Goal: Task Accomplishment & Management: Manage account settings

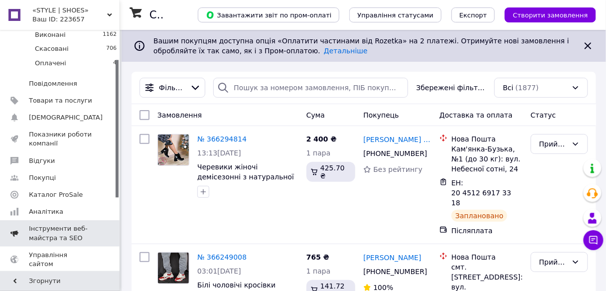
scroll to position [120, 0]
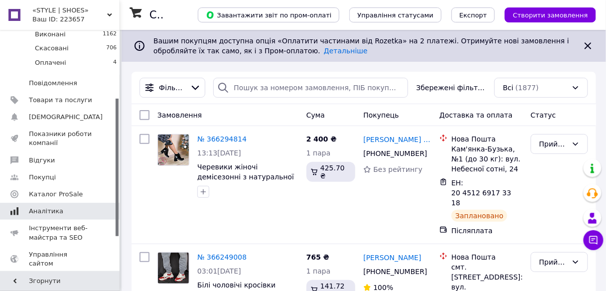
click at [46, 207] on span "Аналітика" at bounding box center [46, 211] width 34 height 9
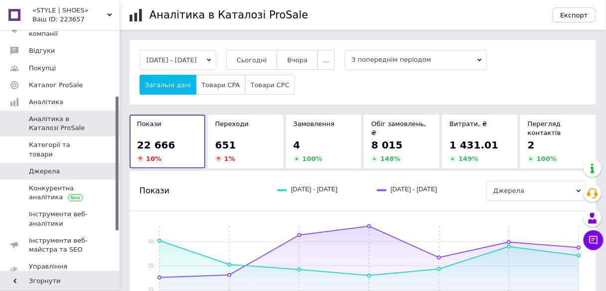
click at [51, 167] on span "Джерела" at bounding box center [44, 171] width 31 height 9
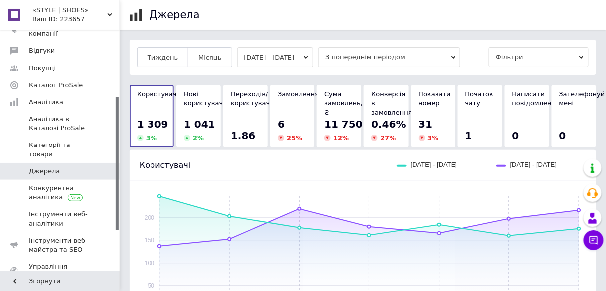
click at [312, 58] on button "[DATE] - [DATE]" at bounding box center [275, 57] width 77 height 20
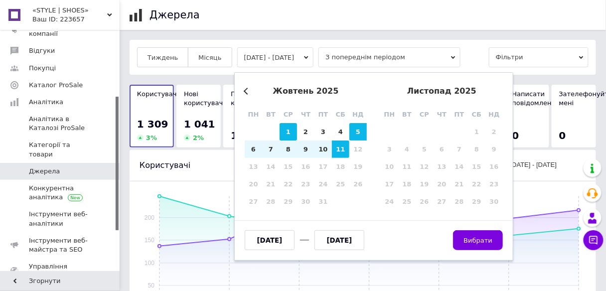
click at [291, 133] on div "1" at bounding box center [288, 131] width 17 height 17
type input "[DATE]"
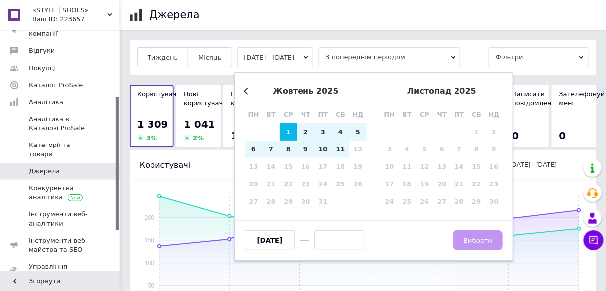
drag, startPoint x: 342, startPoint y: 151, endPoint x: 347, endPoint y: 166, distance: 16.2
click at [341, 151] on div "11" at bounding box center [340, 149] width 17 height 17
type input "[DATE]"
click at [479, 239] on span "Вибрати" at bounding box center [478, 240] width 29 height 7
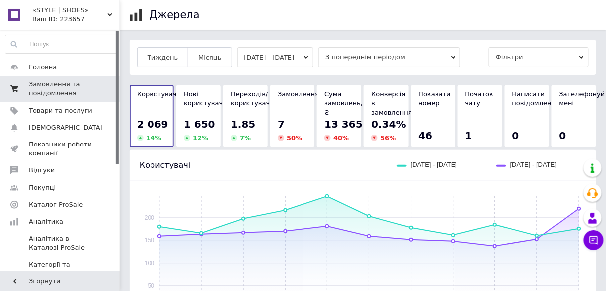
click at [48, 87] on span "Замовлення та повідомлення" at bounding box center [60, 89] width 63 height 18
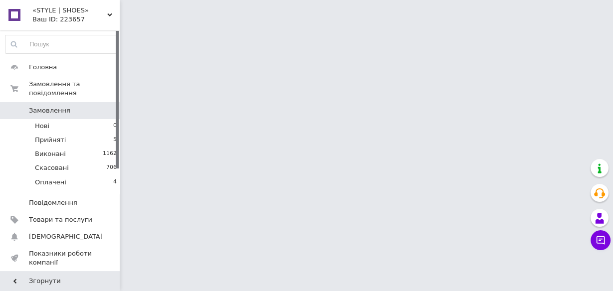
click at [48, 106] on span "Замовлення" at bounding box center [49, 110] width 41 height 9
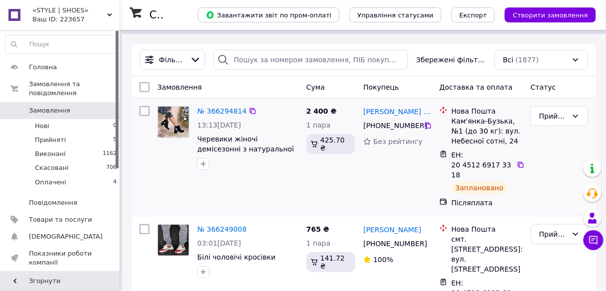
scroll to position [40, 0]
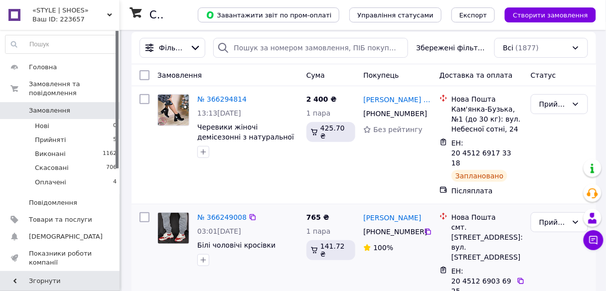
click at [0, 102] on link "Замовлення 0" at bounding box center [61, 110] width 123 height 17
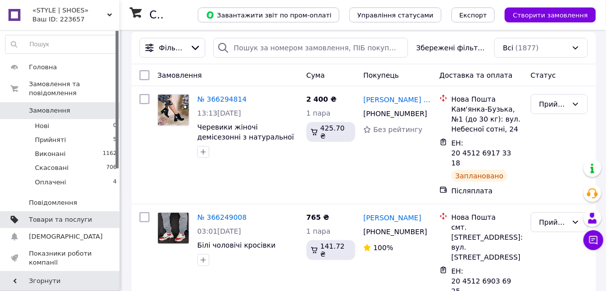
click at [51, 215] on span "Товари та послуги" at bounding box center [60, 219] width 63 height 9
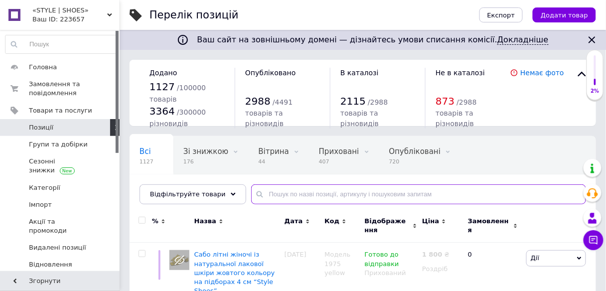
click at [260, 194] on input "text" at bounding box center [418, 194] width 335 height 20
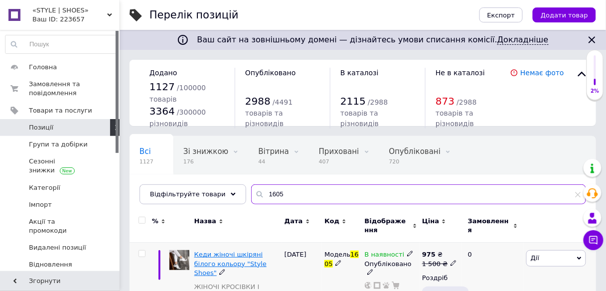
type input "1605"
click at [223, 259] on span "Кеди жіночі шкіряні білого кольору "Style Shoes"" at bounding box center [230, 263] width 72 height 25
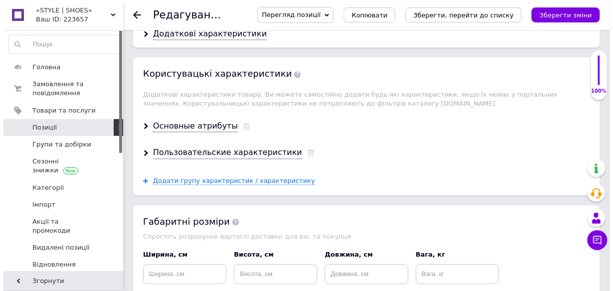
scroll to position [1436, 0]
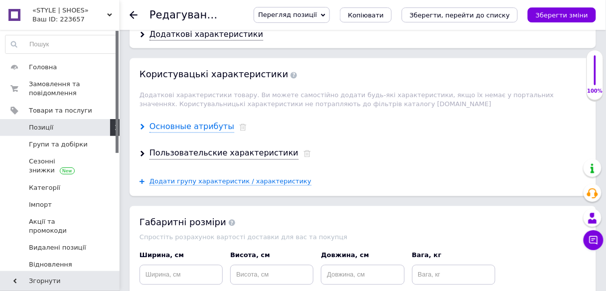
click at [169, 121] on div "Основные атрибуты" at bounding box center [192, 126] width 85 height 11
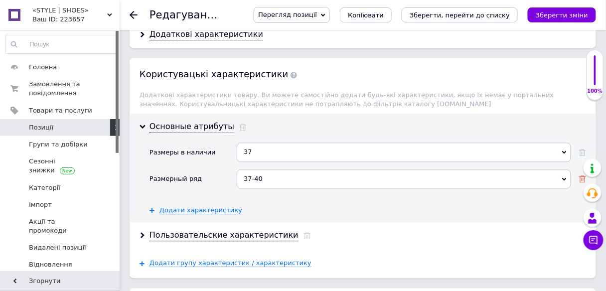
click at [584, 175] on icon at bounding box center [582, 178] width 7 height 7
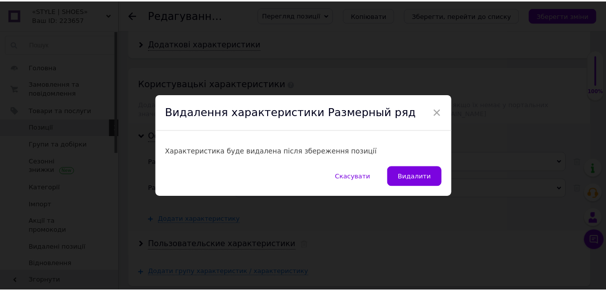
scroll to position [1445, 0]
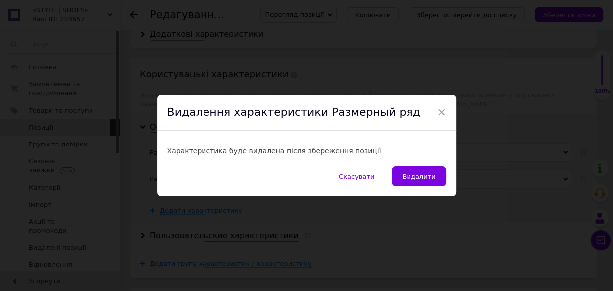
drag, startPoint x: 428, startPoint y: 175, endPoint x: 294, endPoint y: 152, distance: 136.1
click at [428, 174] on span "Видалити" at bounding box center [418, 176] width 33 height 7
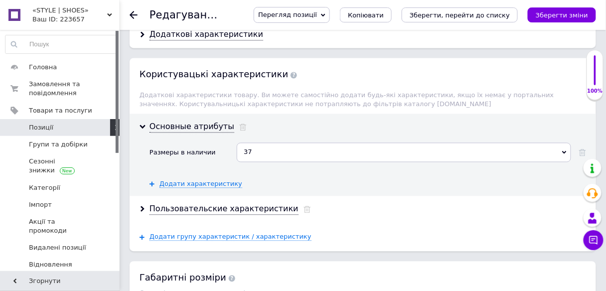
click at [252, 143] on div "37" at bounding box center [404, 152] width 335 height 19
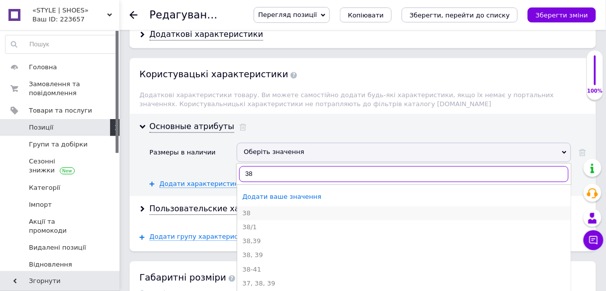
type input "38"
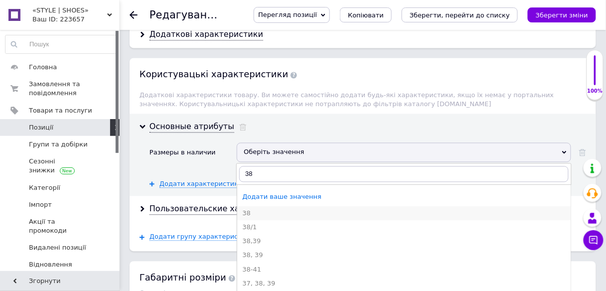
click at [255, 209] on div "38" at bounding box center [404, 213] width 324 height 9
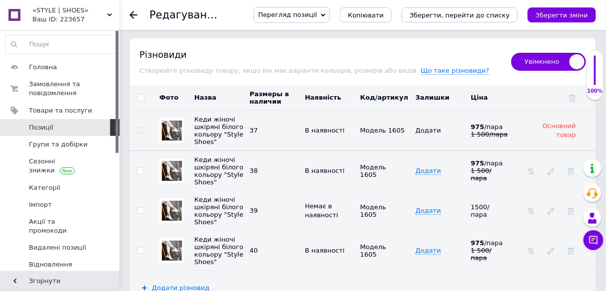
scroll to position [1884, 0]
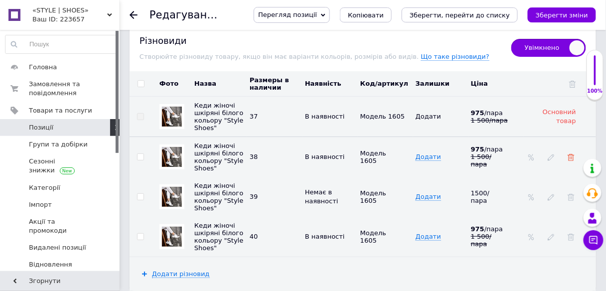
click at [573, 154] on icon at bounding box center [571, 157] width 7 height 7
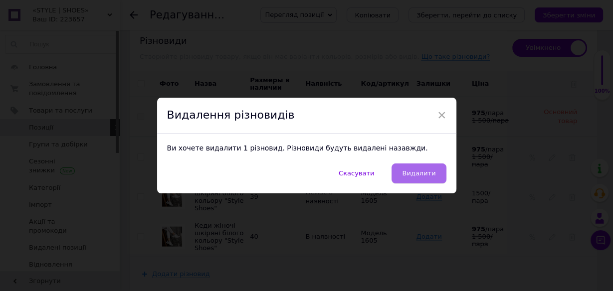
click at [418, 178] on button "Видалити" at bounding box center [418, 174] width 54 height 20
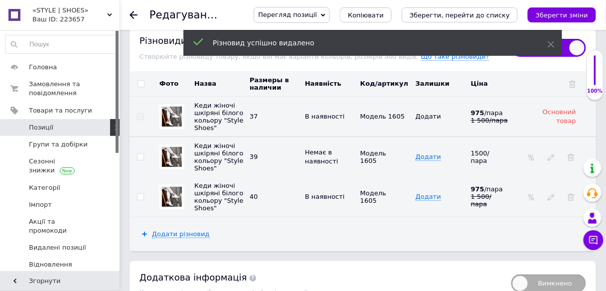
click at [573, 16] on icon "Зберегти зміни" at bounding box center [562, 14] width 52 height 7
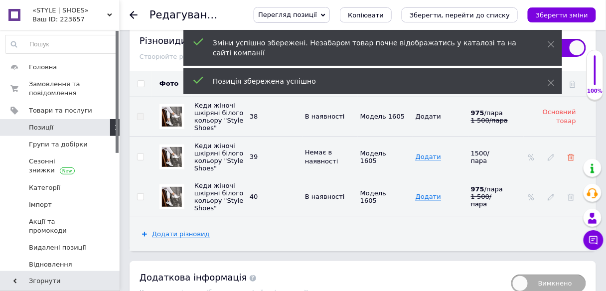
click at [573, 154] on use at bounding box center [571, 157] width 7 height 7
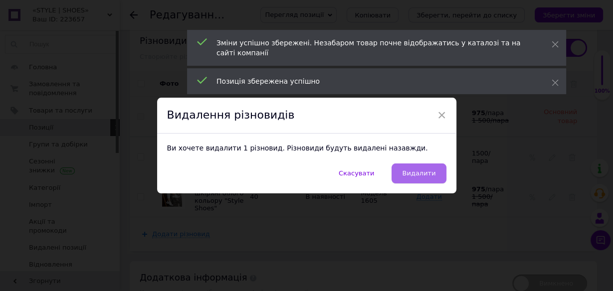
click at [415, 170] on span "Видалити" at bounding box center [418, 173] width 33 height 7
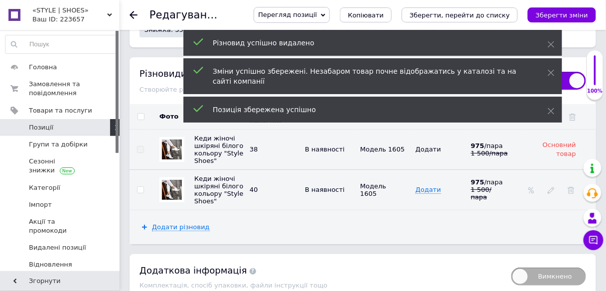
scroll to position [1804, 0]
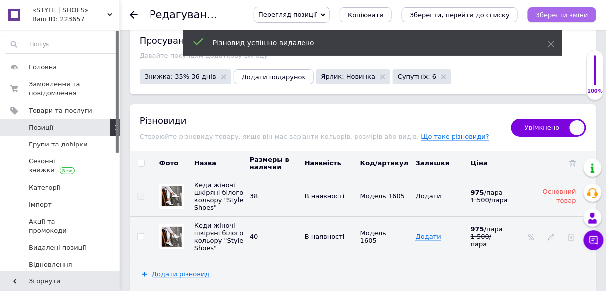
click at [565, 18] on icon "Зберегти зміни" at bounding box center [562, 14] width 52 height 7
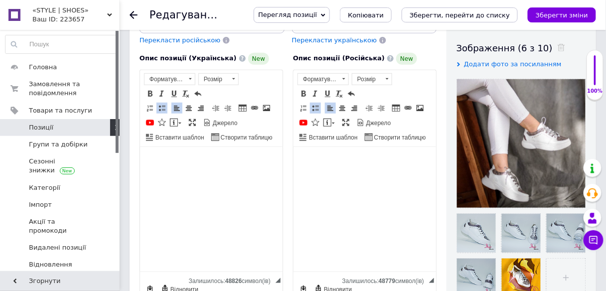
scroll to position [49, 0]
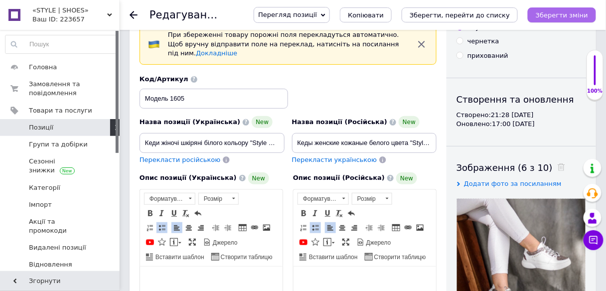
click at [588, 18] on icon "Зберегти зміни" at bounding box center [562, 14] width 52 height 7
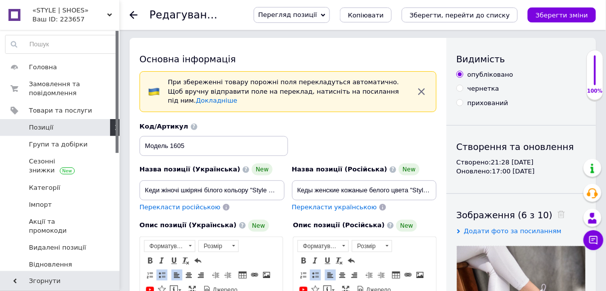
scroll to position [0, 0]
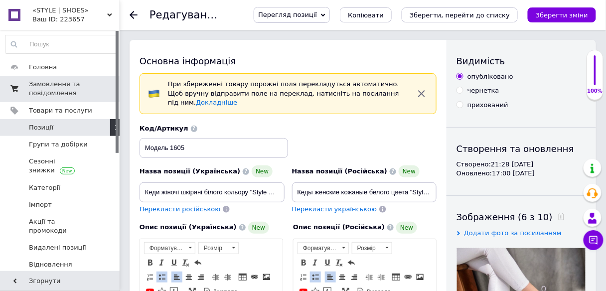
click at [60, 86] on span "Замовлення та повідомлення" at bounding box center [60, 89] width 63 height 18
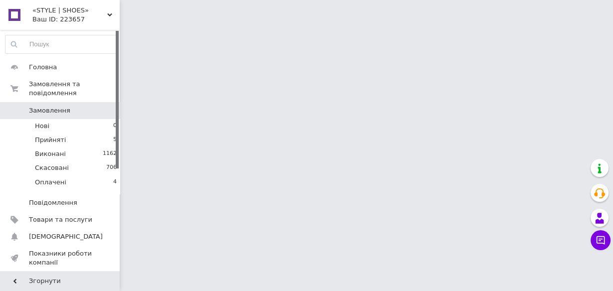
click at [64, 106] on span "Замовлення" at bounding box center [49, 110] width 41 height 9
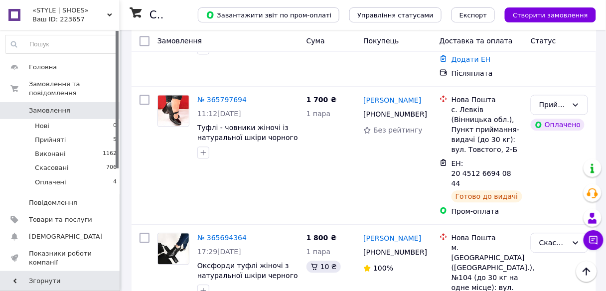
scroll to position [558, 0]
